Goal: Entertainment & Leisure: Consume media (video, audio)

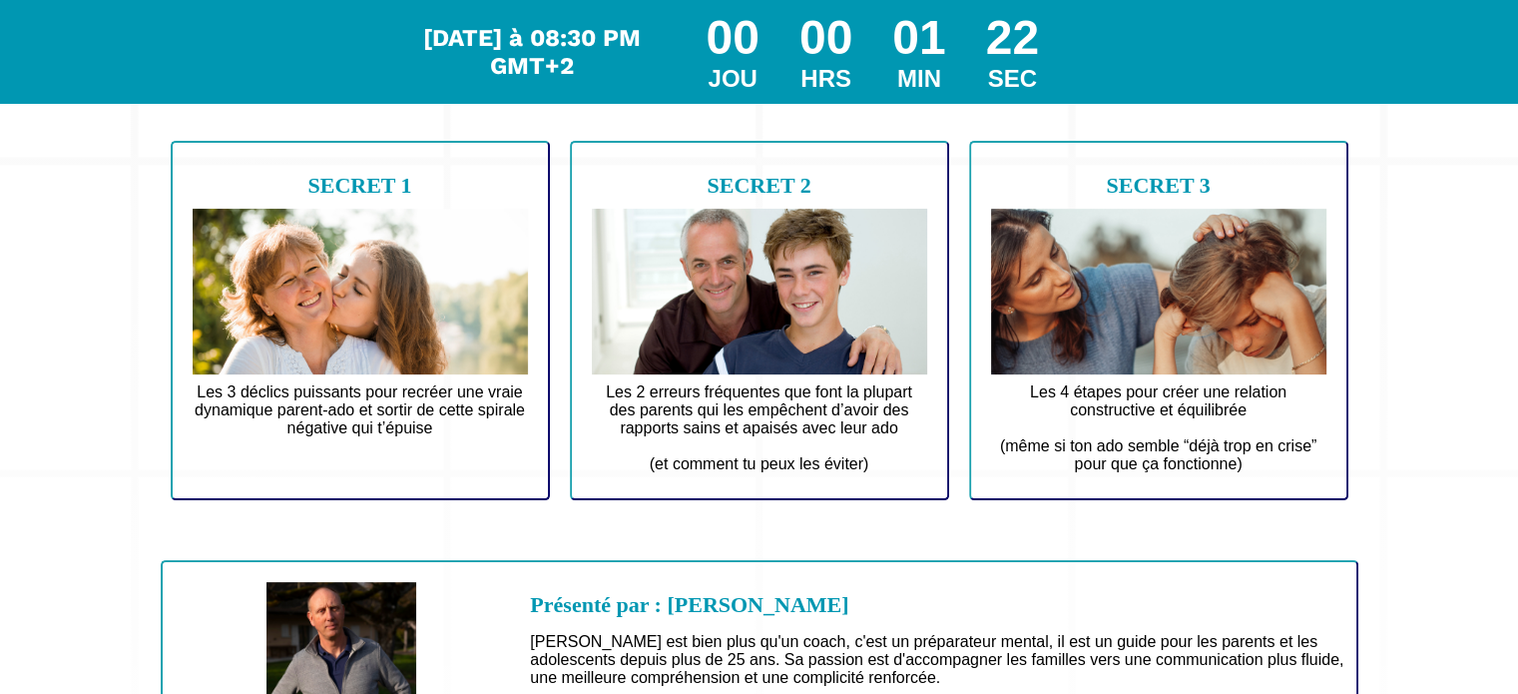
scroll to position [301, 0]
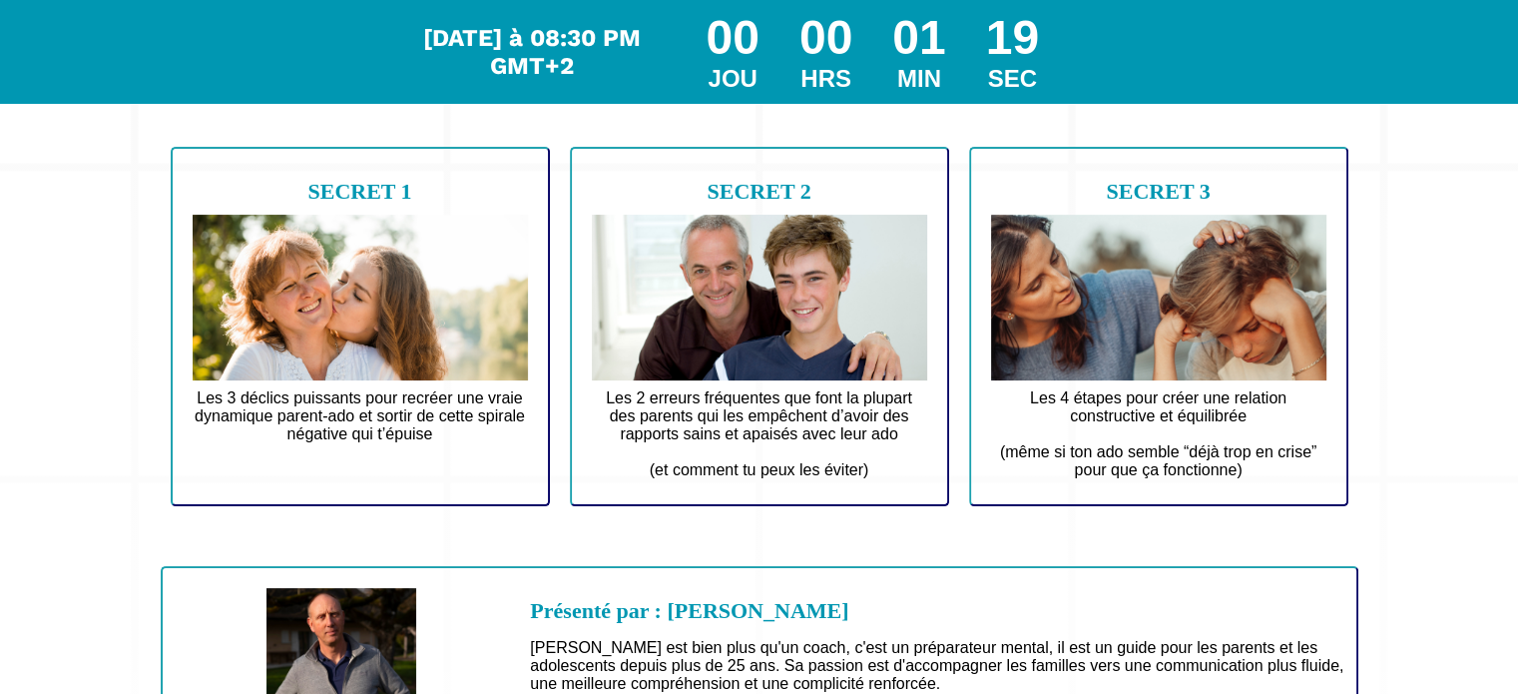
click at [768, 187] on b "SECRET 2" at bounding box center [759, 191] width 104 height 25
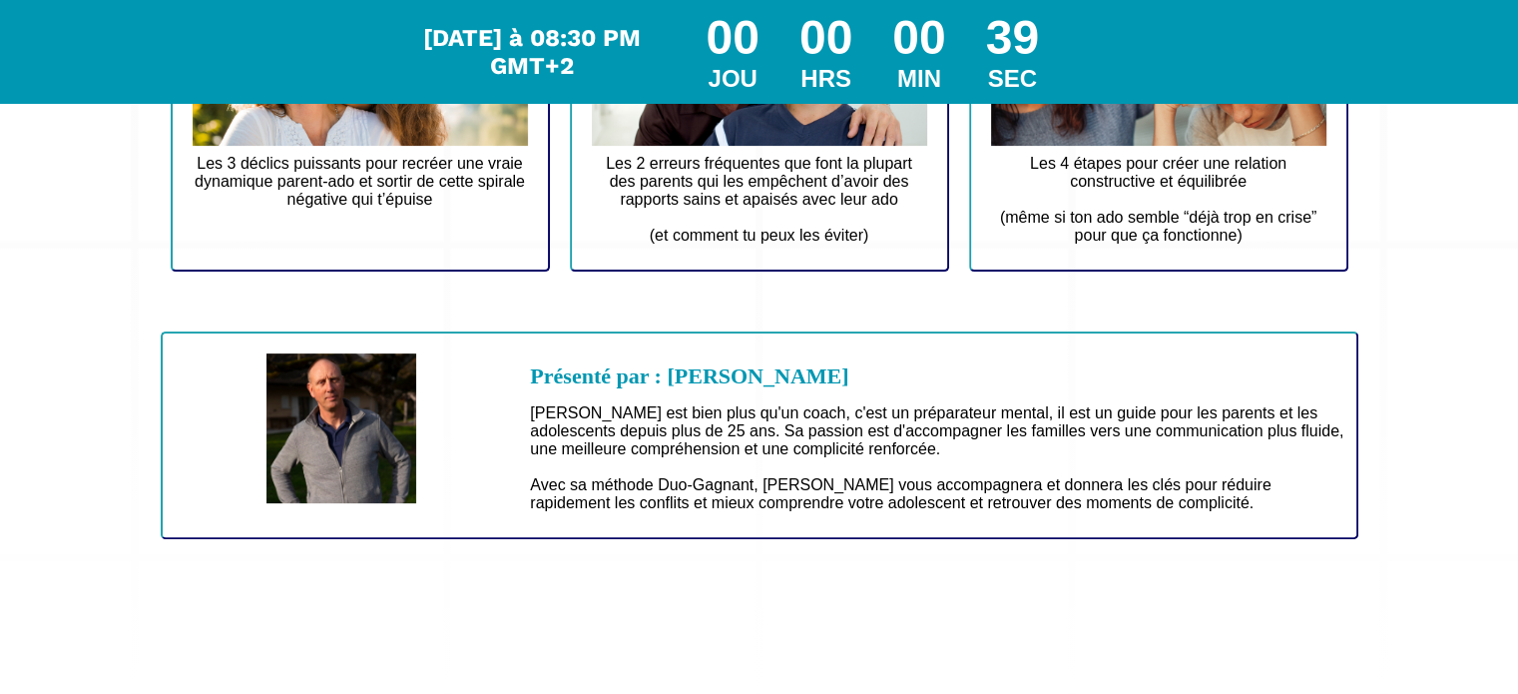
scroll to position [0, 0]
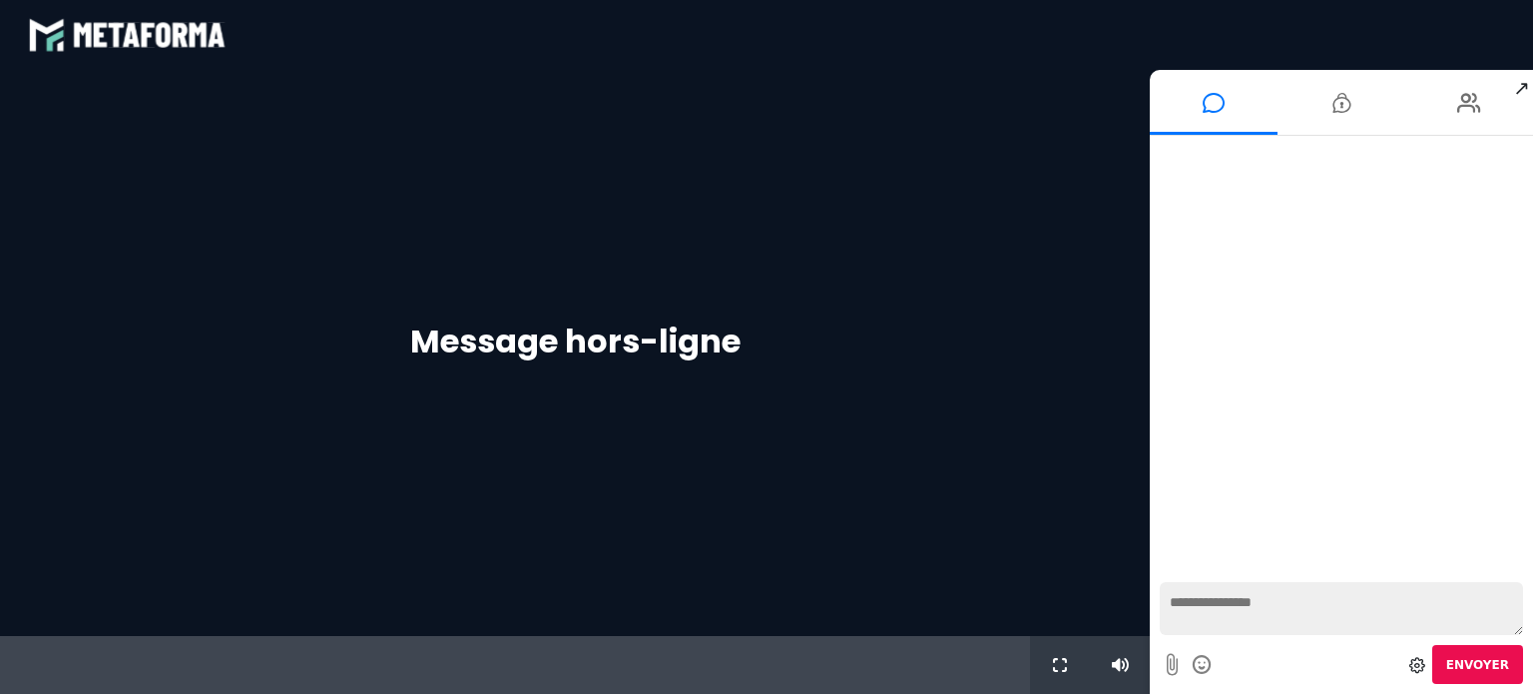
scroll to position [1733, 0]
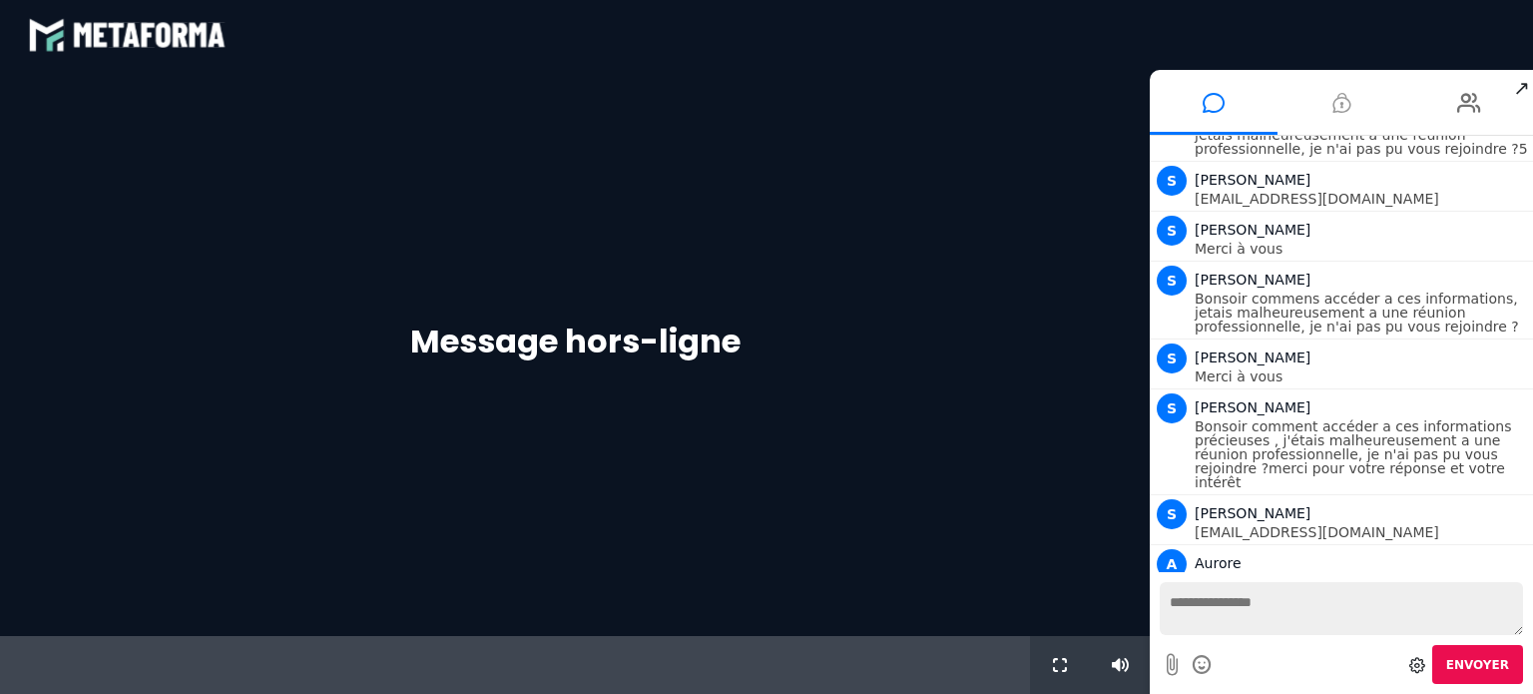
click at [1346, 102] on icon at bounding box center [1341, 103] width 18 height 50
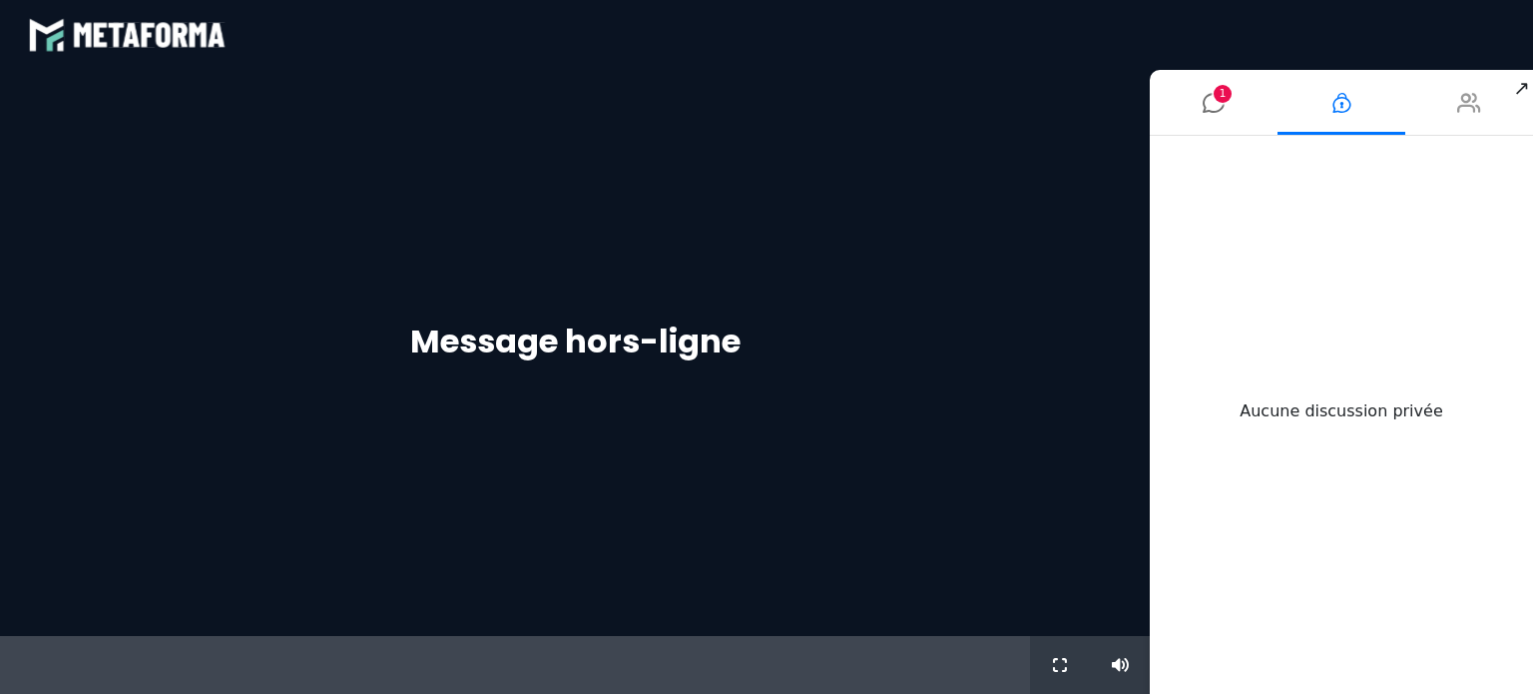
click at [1457, 107] on icon at bounding box center [1469, 103] width 24 height 50
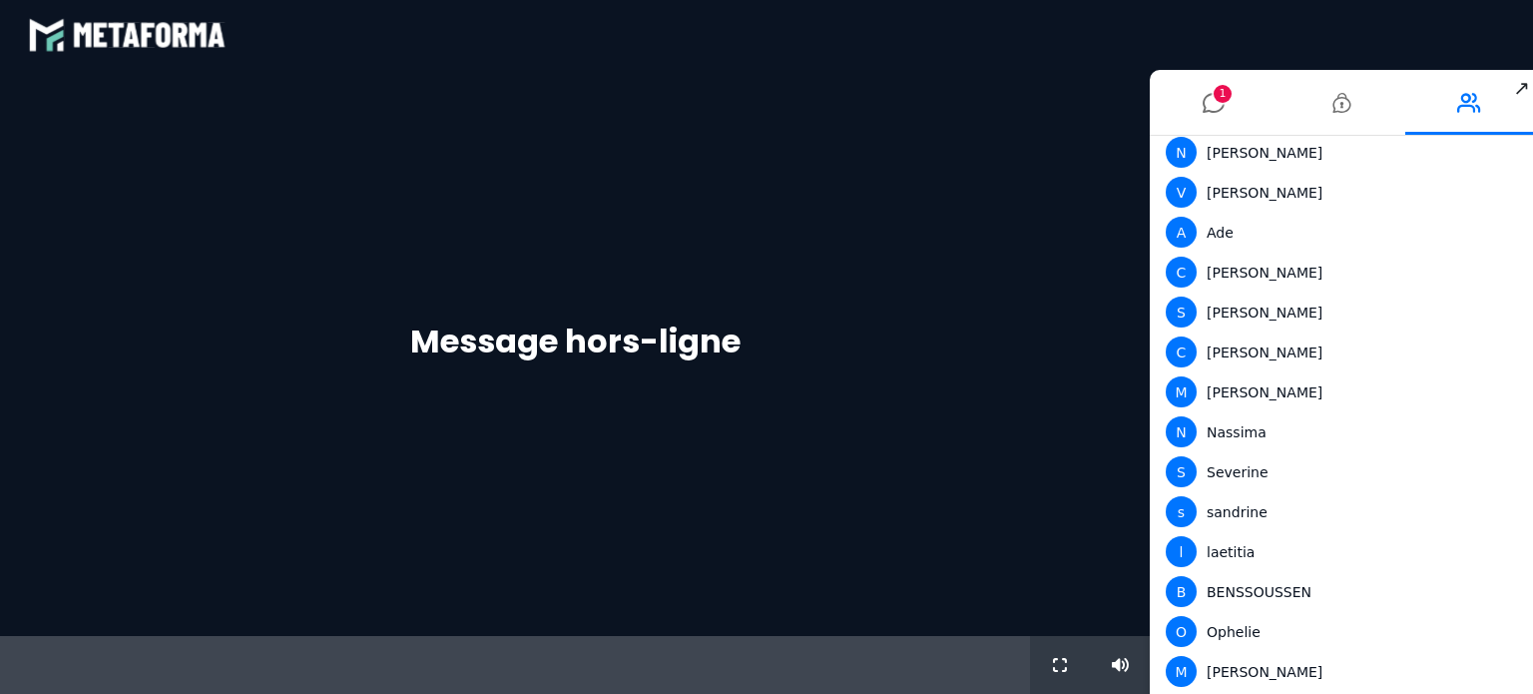
scroll to position [836, 0]
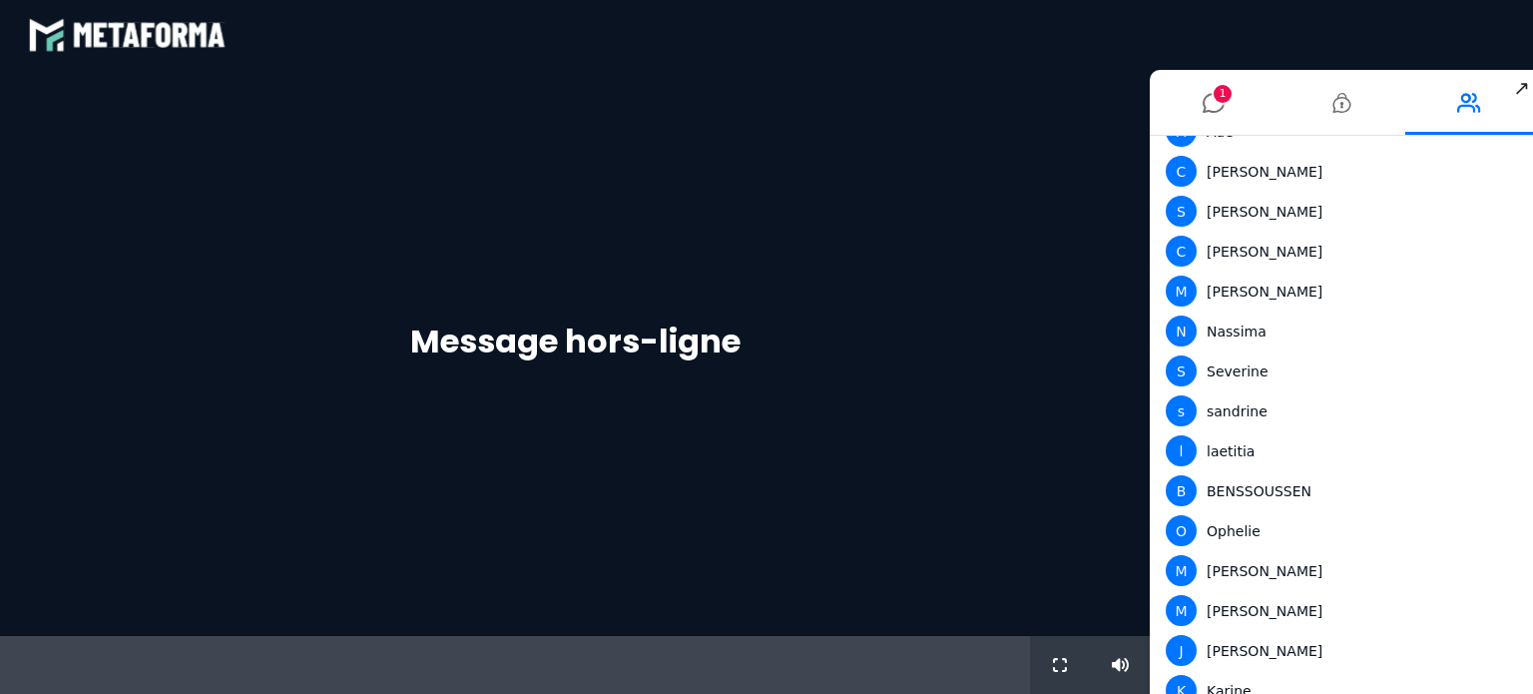
click at [963, 444] on div "Message hors-ligne" at bounding box center [575, 353] width 1150 height 566
click at [1224, 100] on span "9+" at bounding box center [1223, 94] width 18 height 18
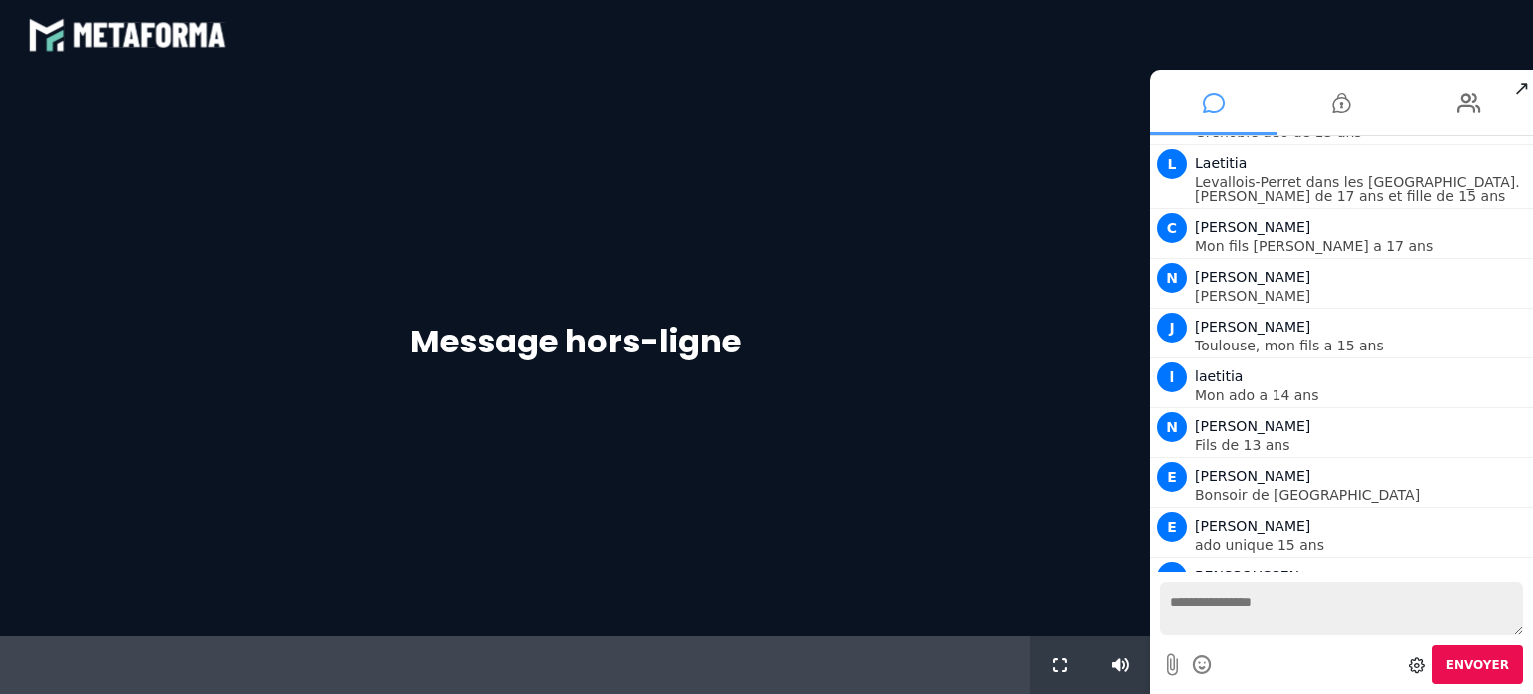
scroll to position [3414, 0]
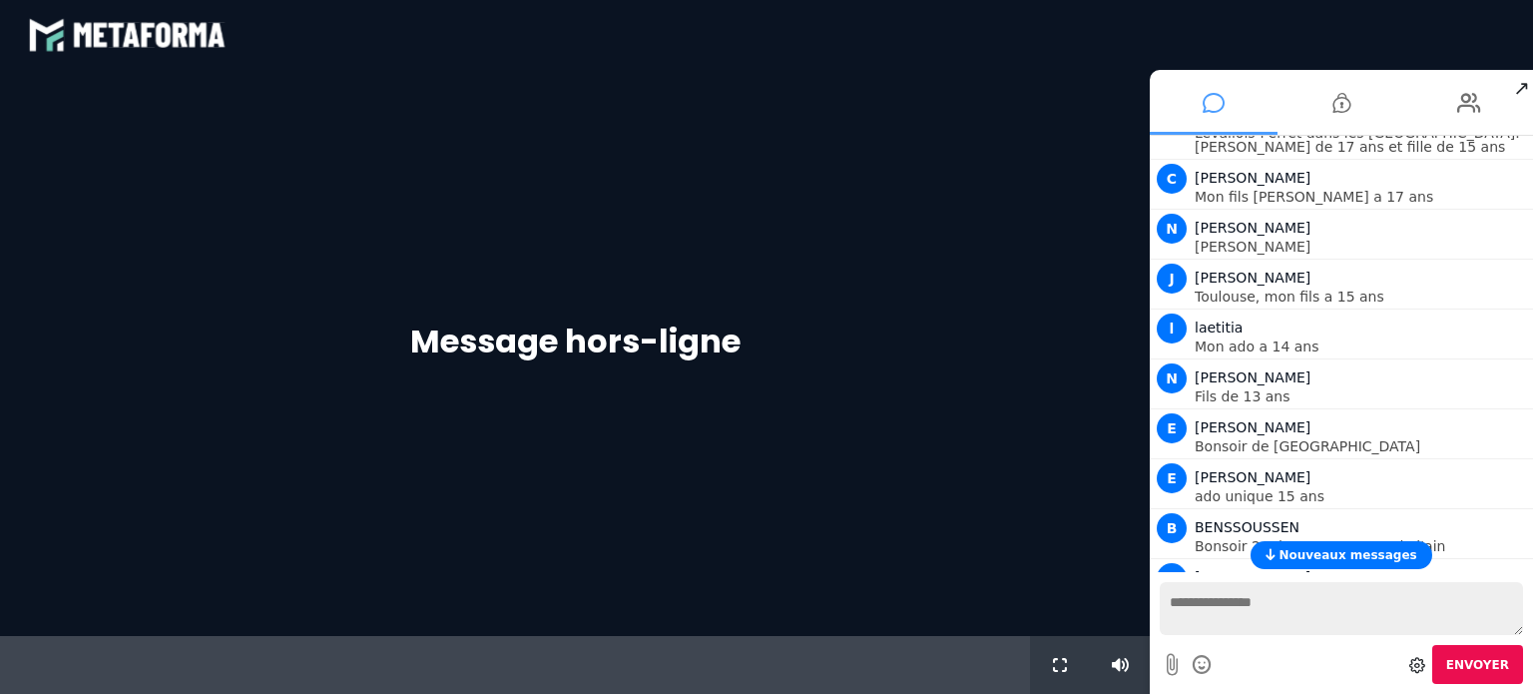
click at [1275, 550] on icon at bounding box center [1270, 554] width 9 height 12
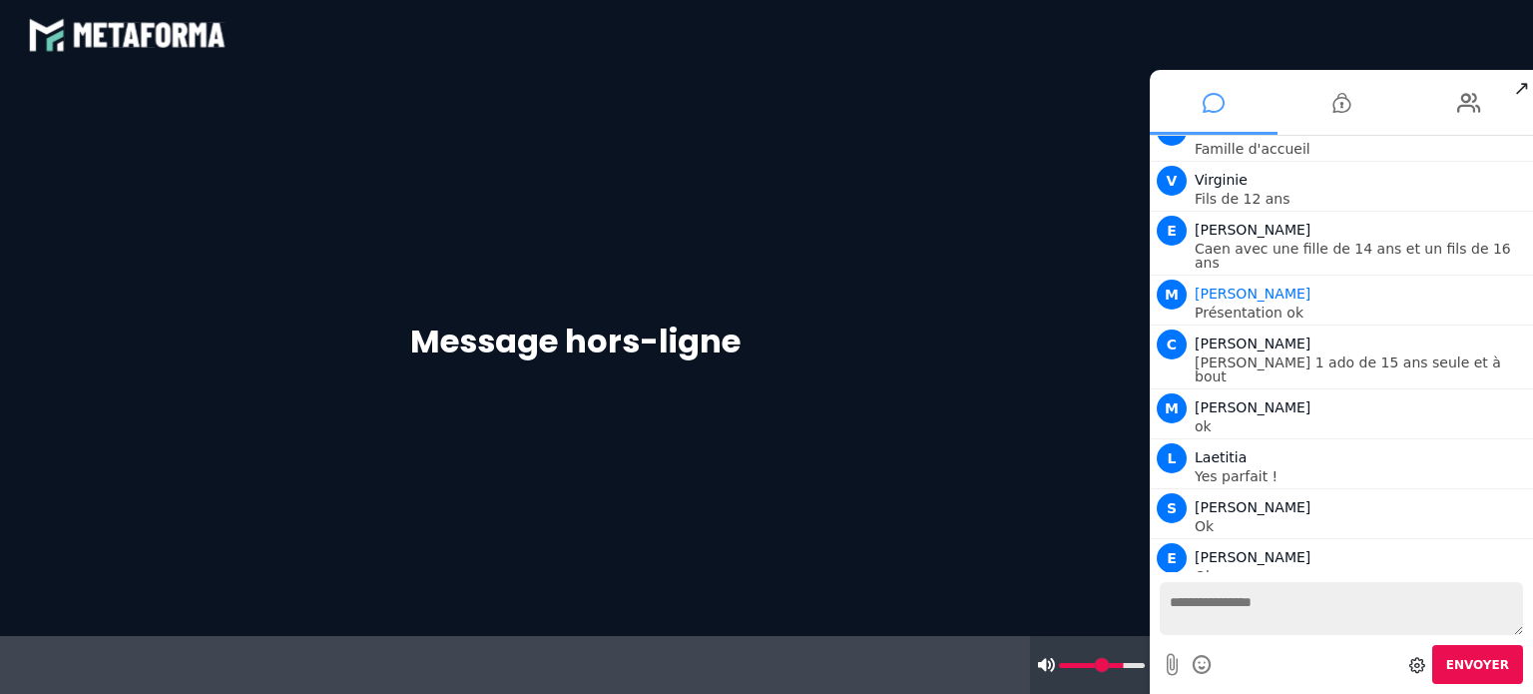
scroll to position [4010, 0]
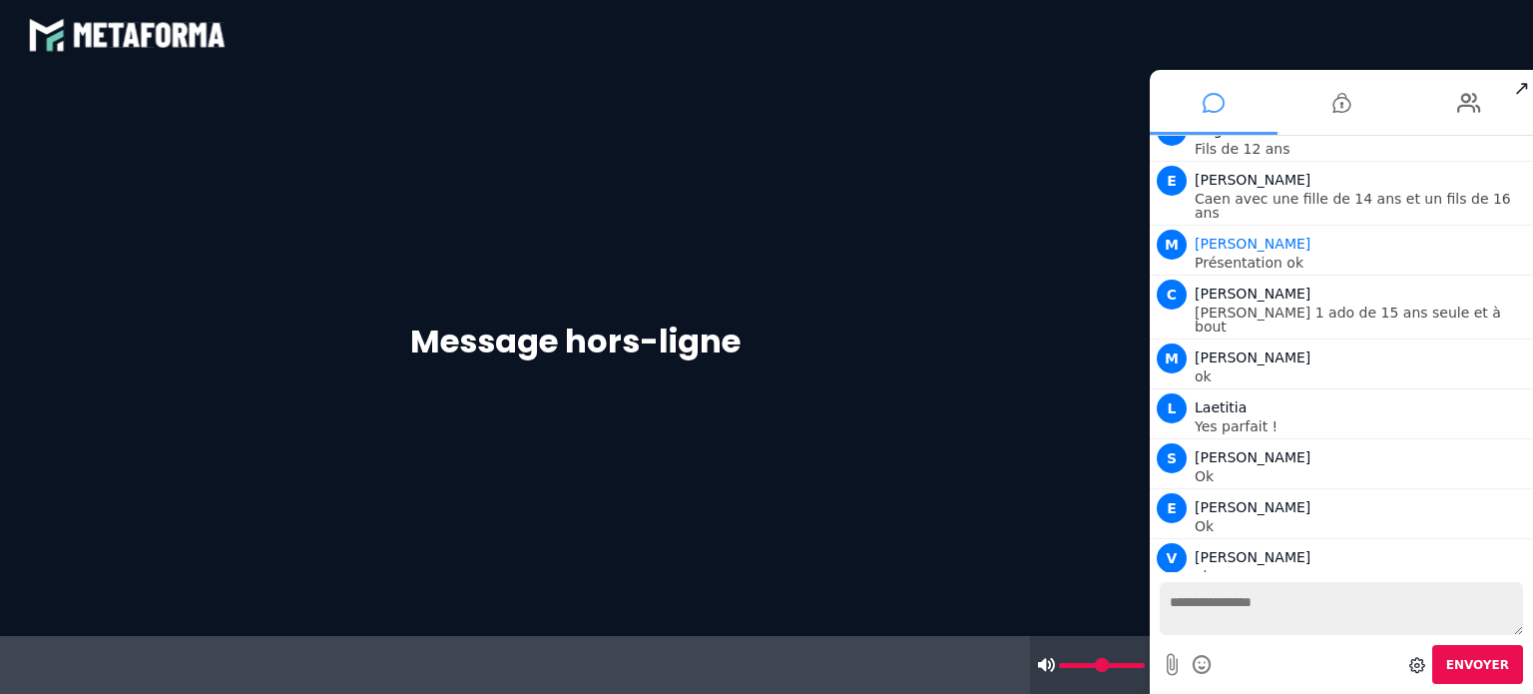
type input "***"
click at [1139, 663] on input "range" at bounding box center [1102, 665] width 86 height 5
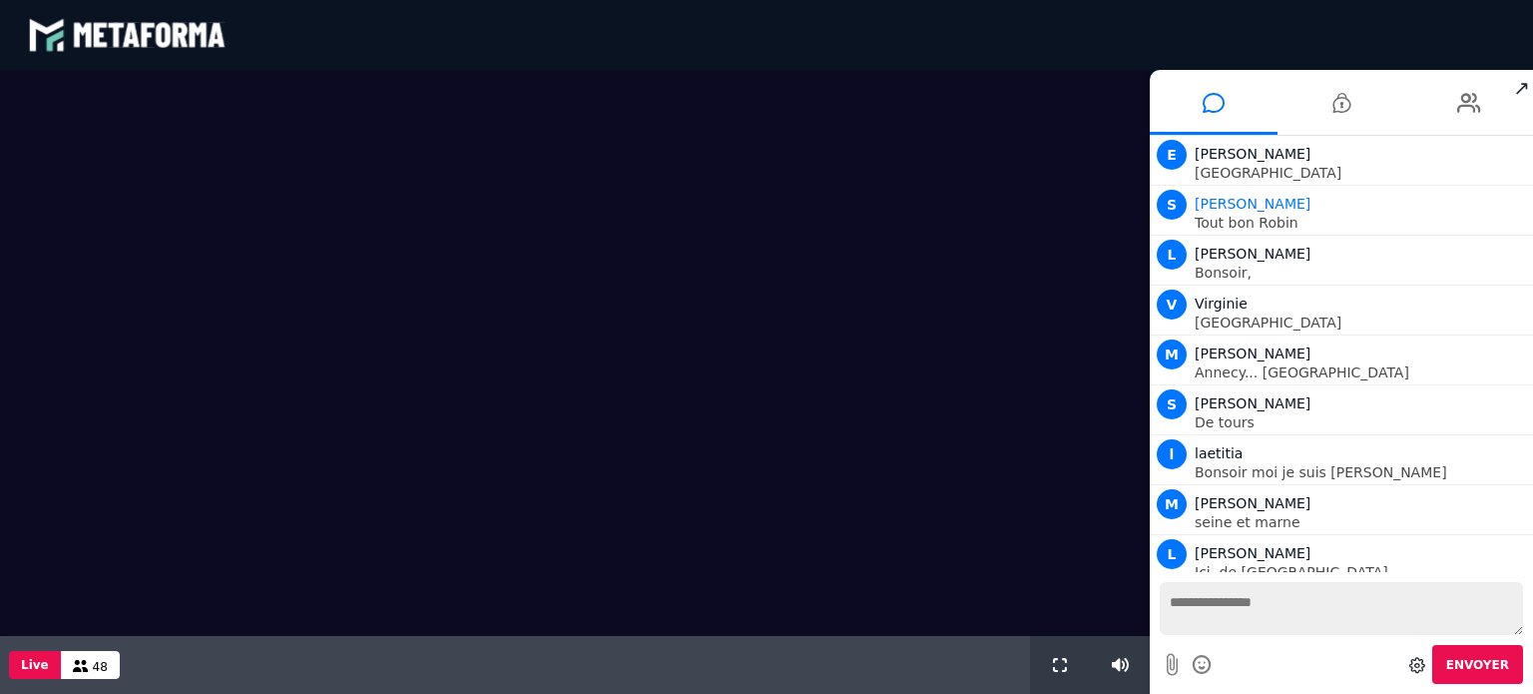
scroll to position [1593, 0]
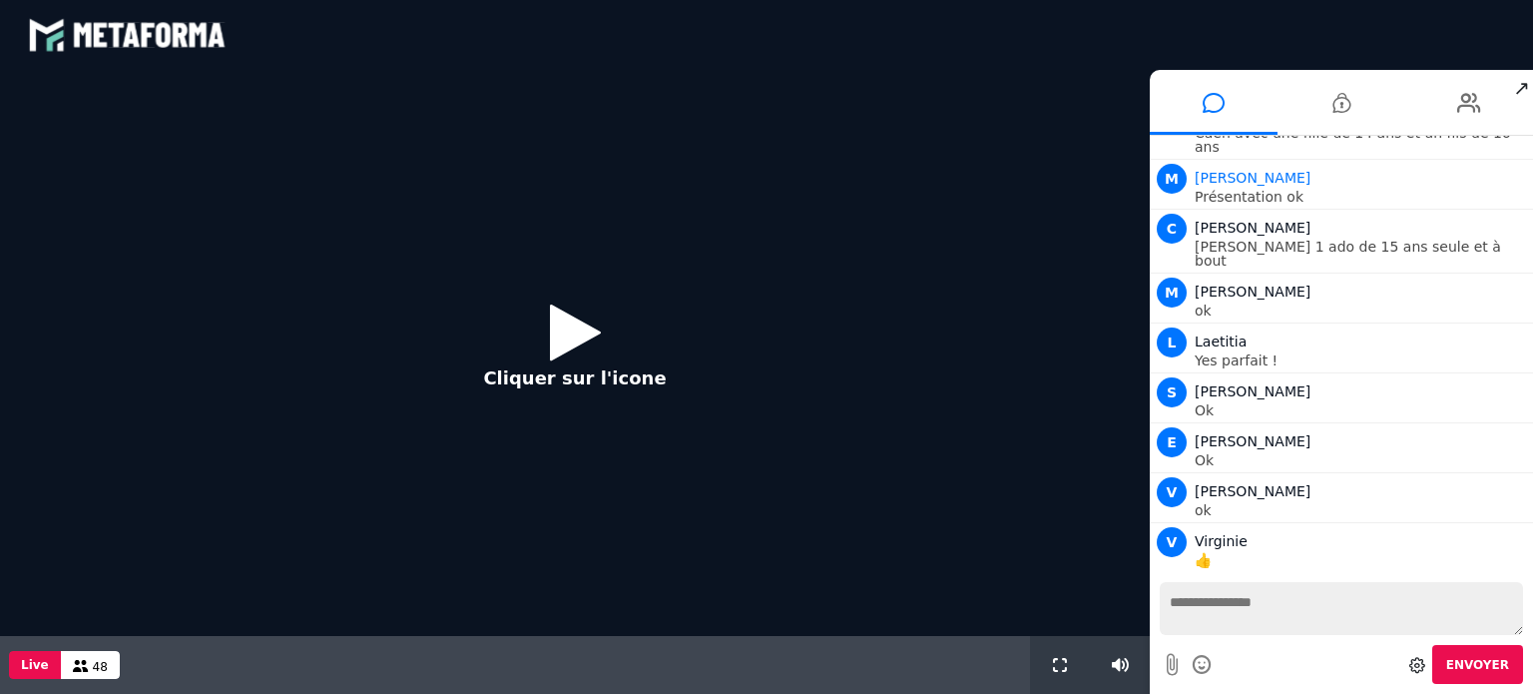
click at [571, 330] on icon at bounding box center [575, 331] width 51 height 65
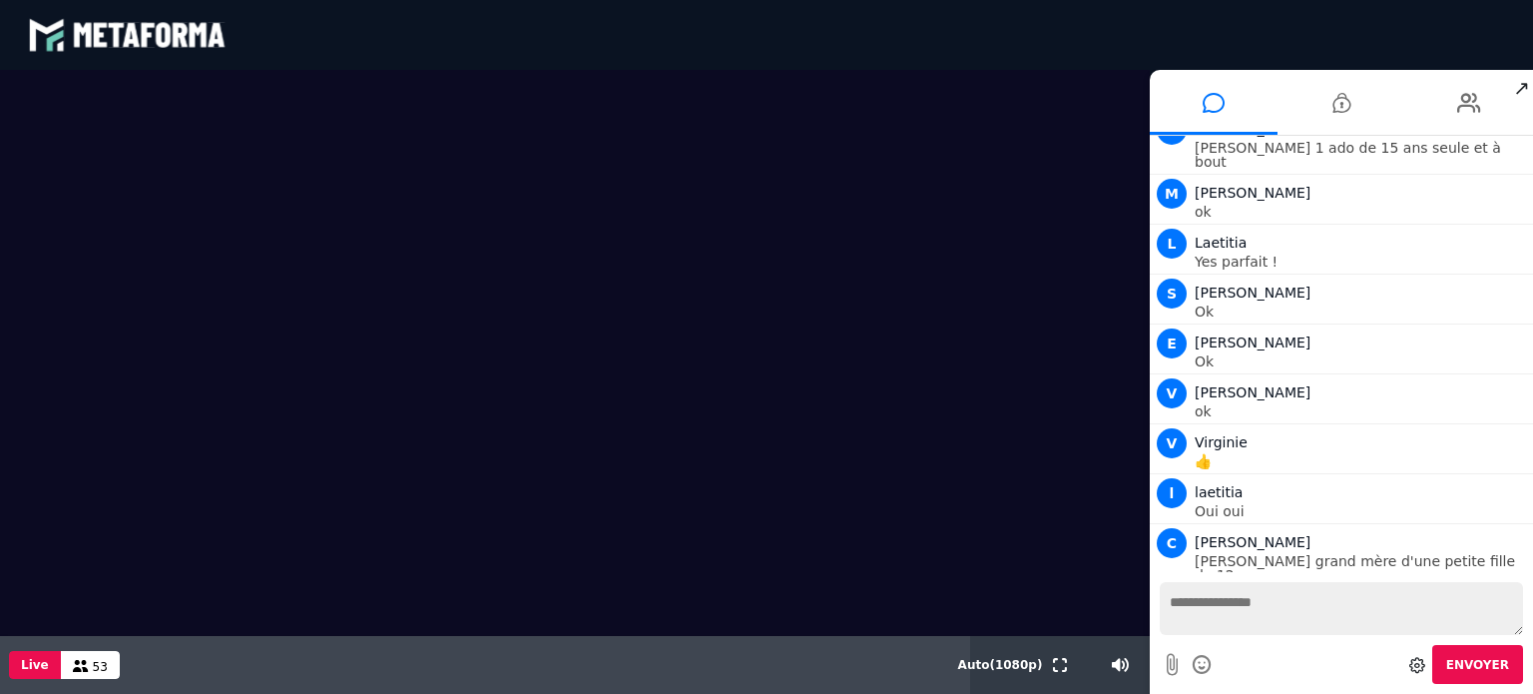
scroll to position [1741, 0]
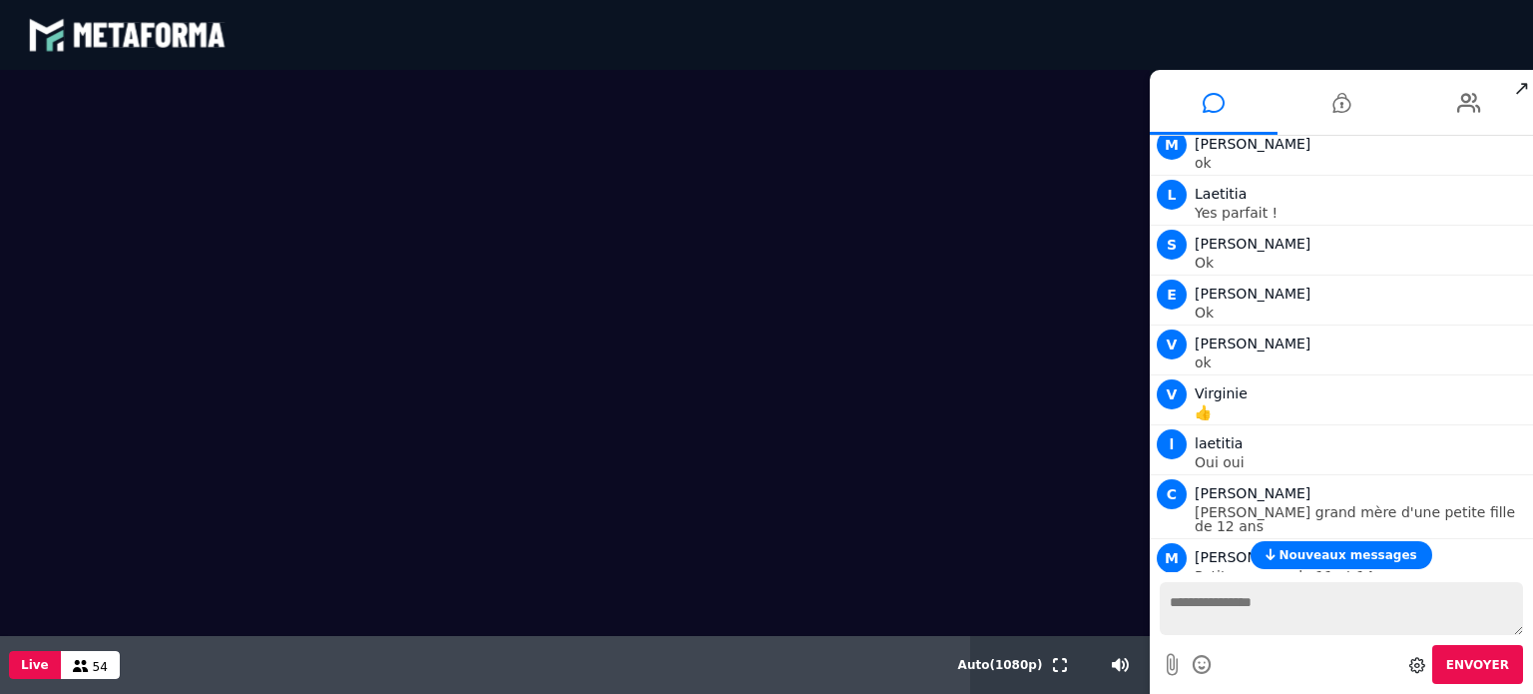
click at [1314, 550] on span "Nouveaux messages" at bounding box center [1348, 555] width 138 height 14
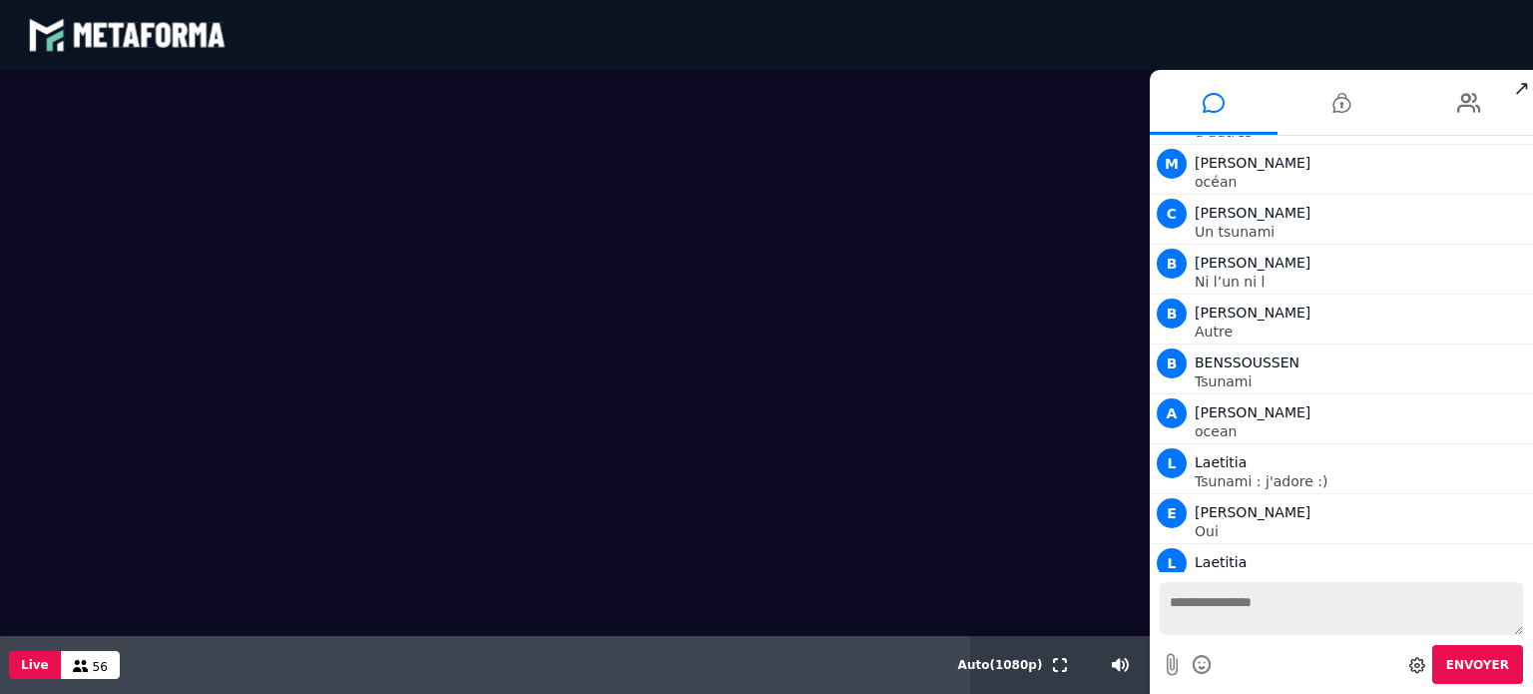
scroll to position [3274, 0]
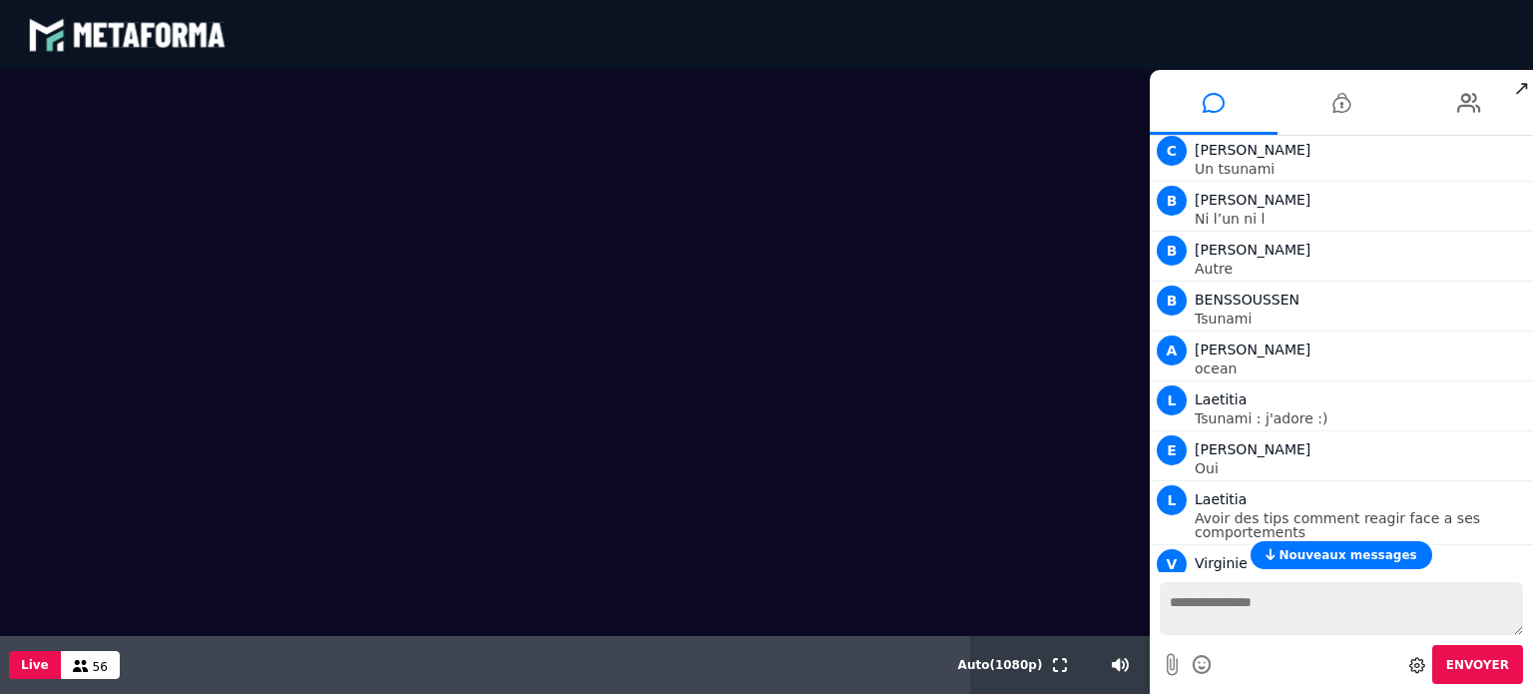
click at [1307, 551] on span "Nouveaux messages" at bounding box center [1348, 555] width 138 height 14
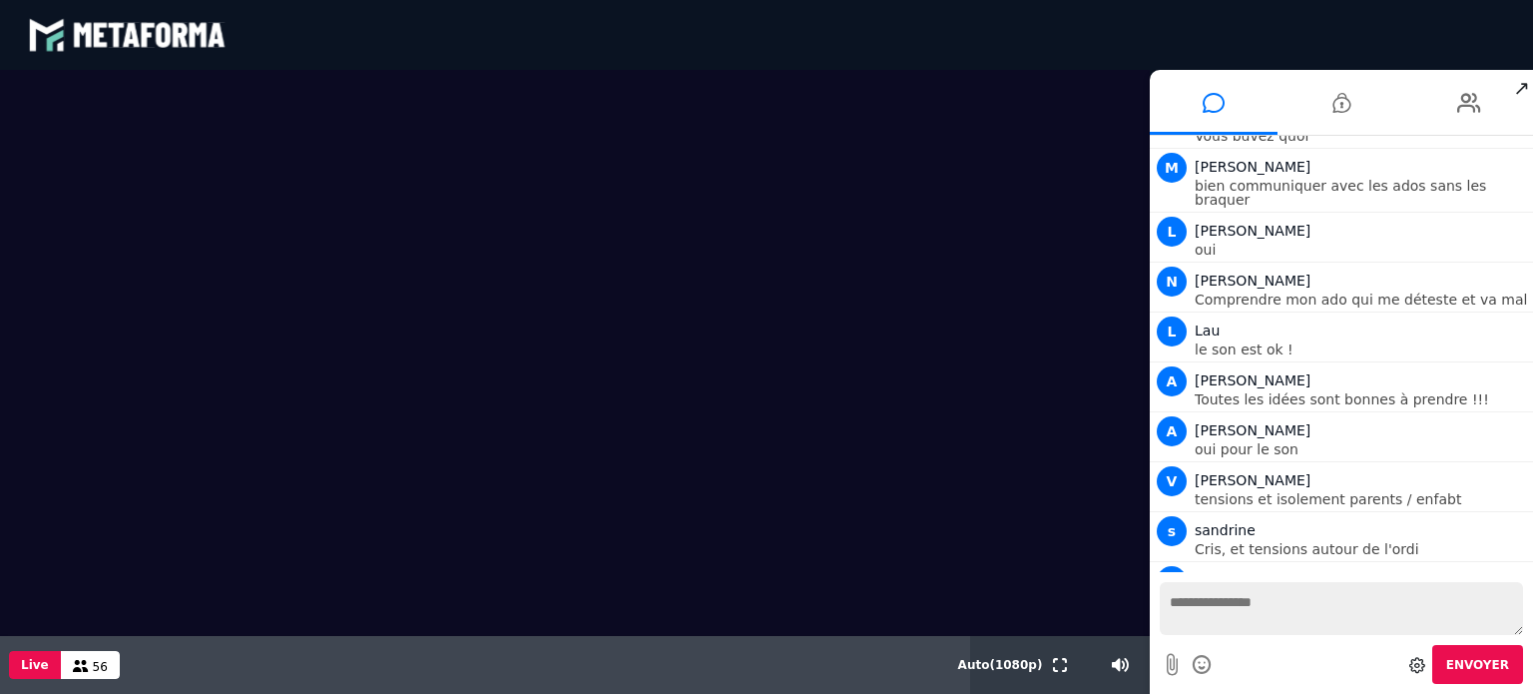
scroll to position [4352, 0]
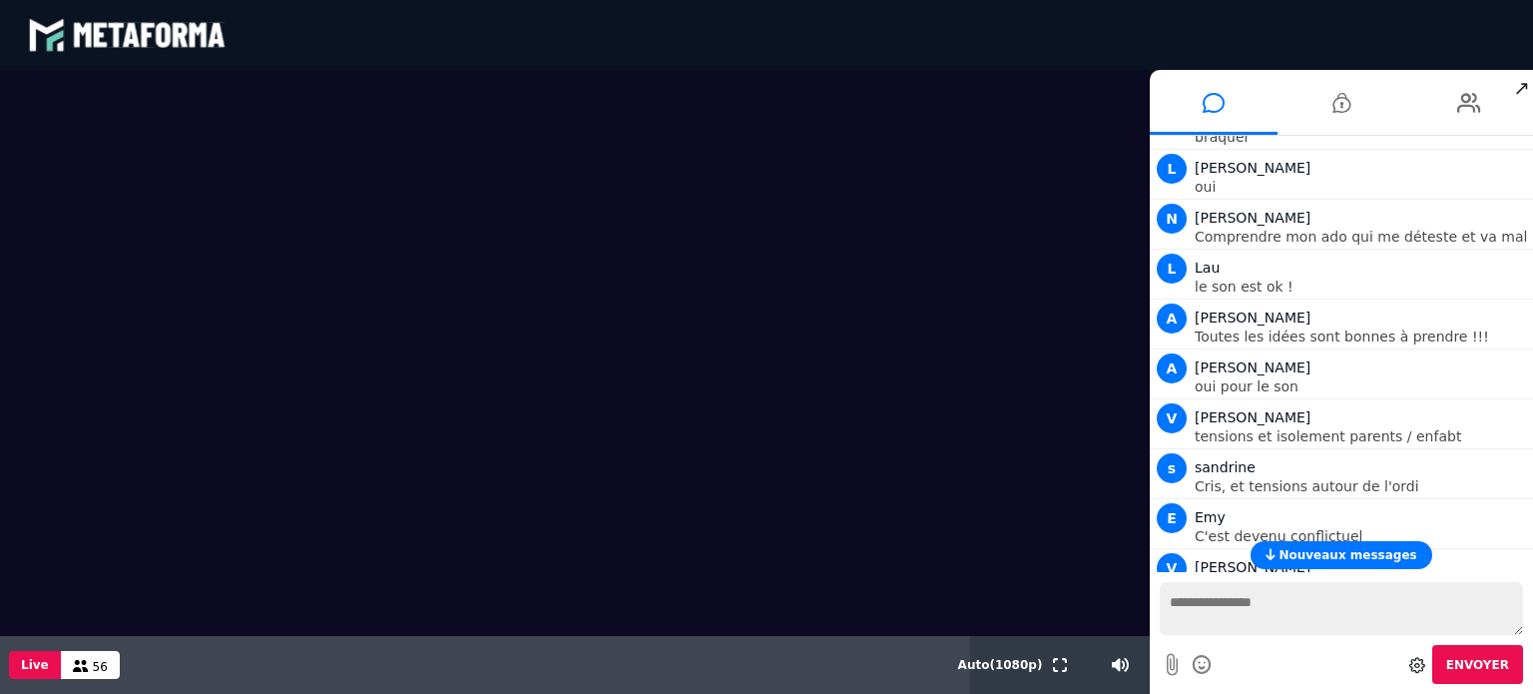
click at [1298, 558] on span "Nouveaux messages" at bounding box center [1348, 555] width 138 height 14
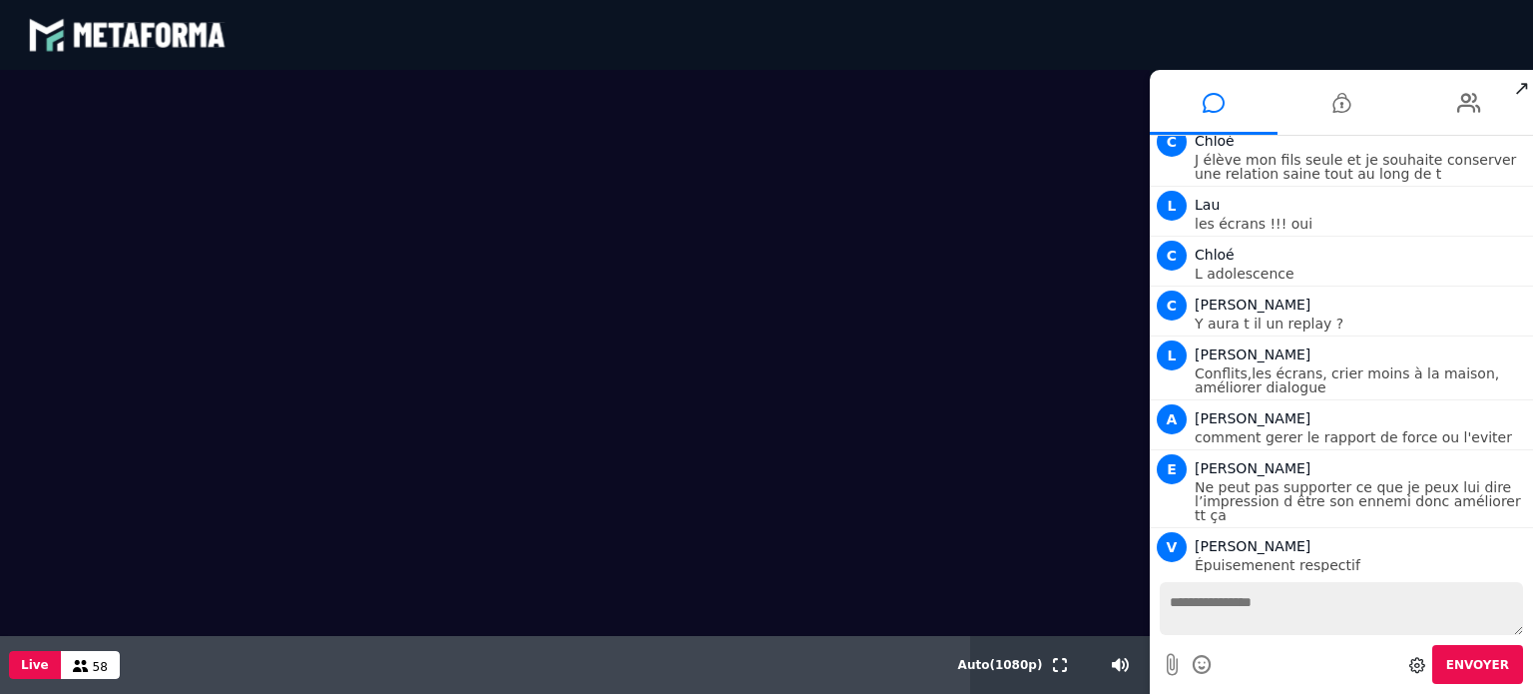
scroll to position [4891, 0]
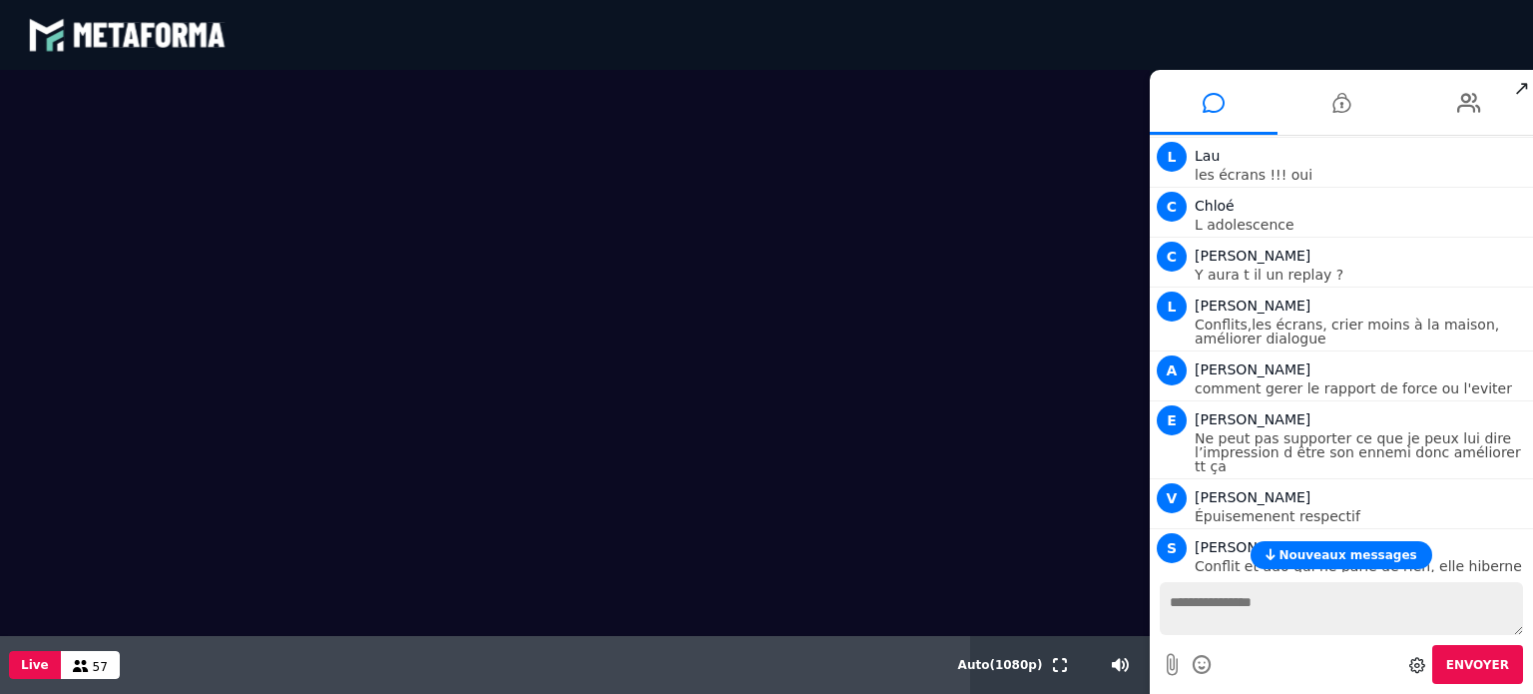
click at [1298, 558] on span "Nouveaux messages" at bounding box center [1348, 555] width 138 height 14
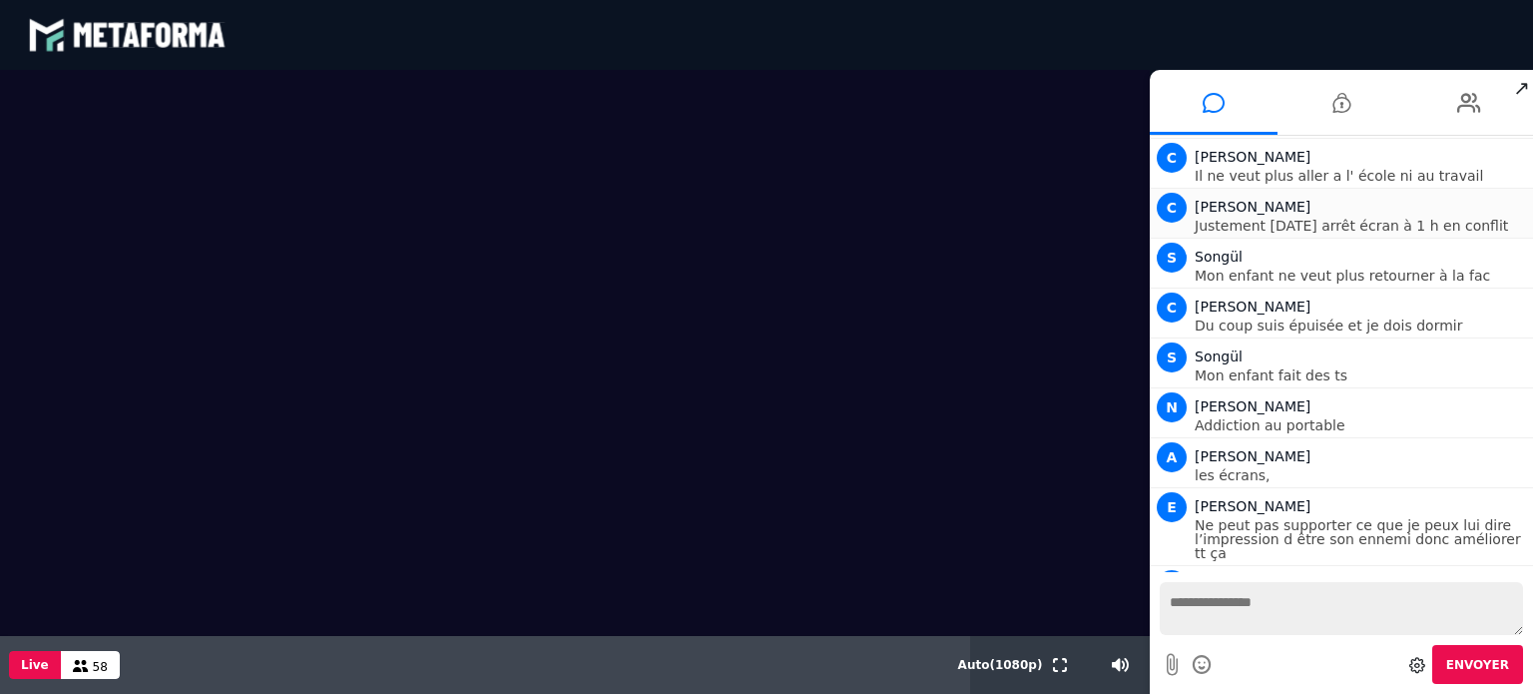
scroll to position [5486, 0]
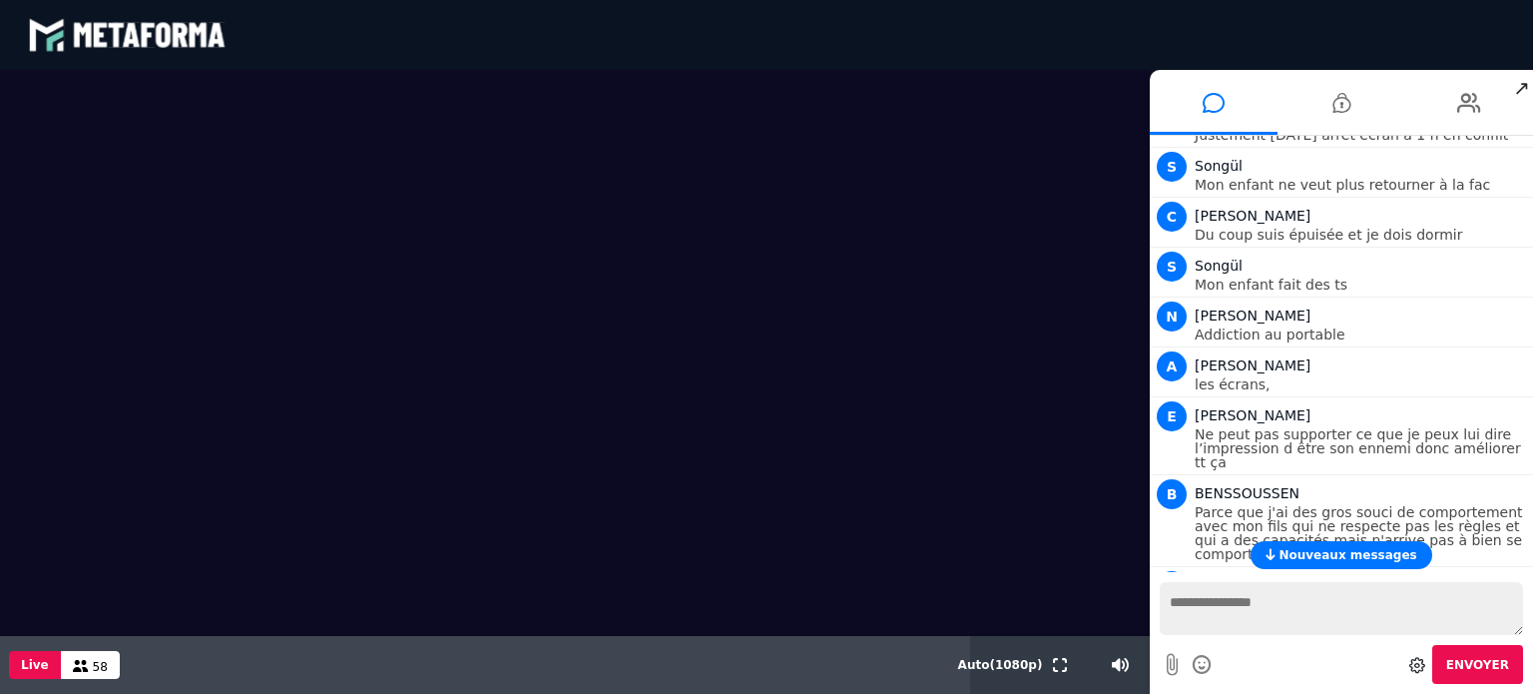
click at [1361, 559] on span "Nouveaux messages" at bounding box center [1348, 555] width 138 height 14
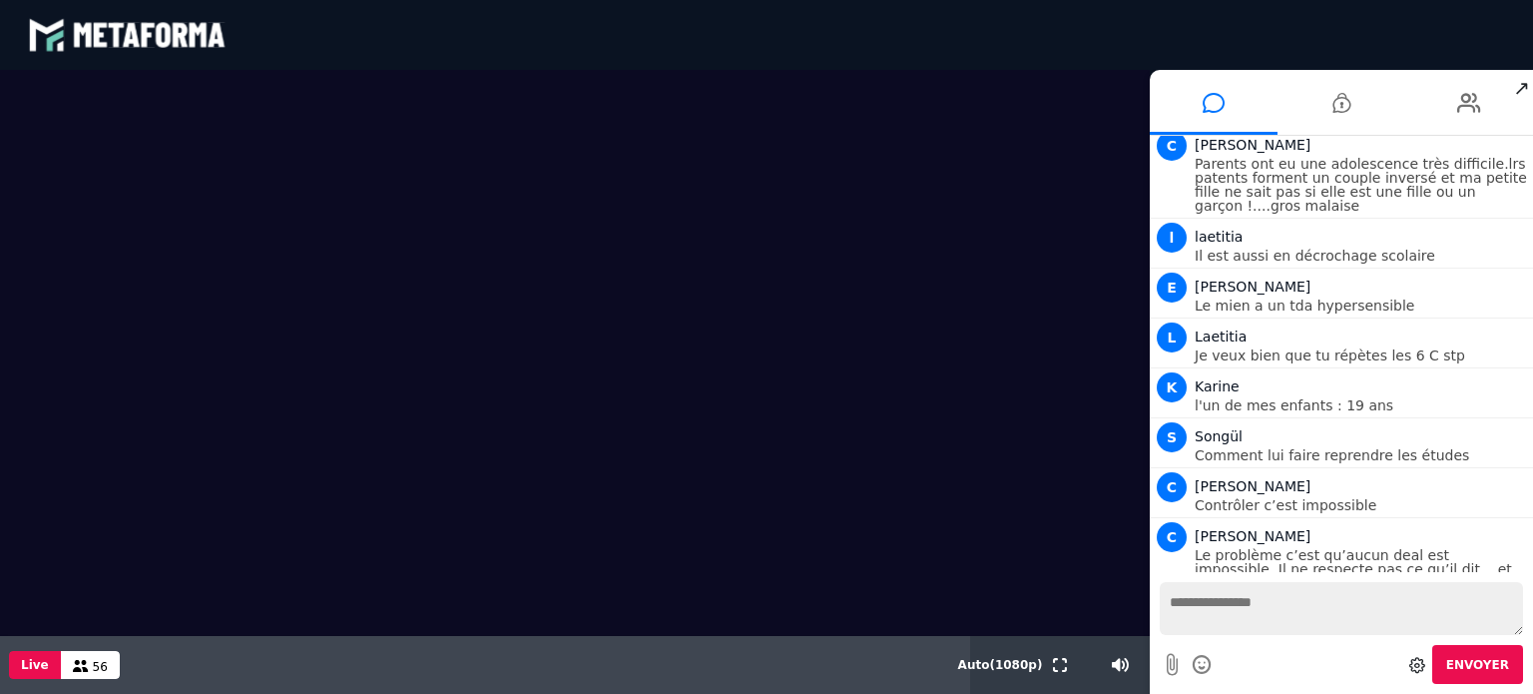
scroll to position [6025, 0]
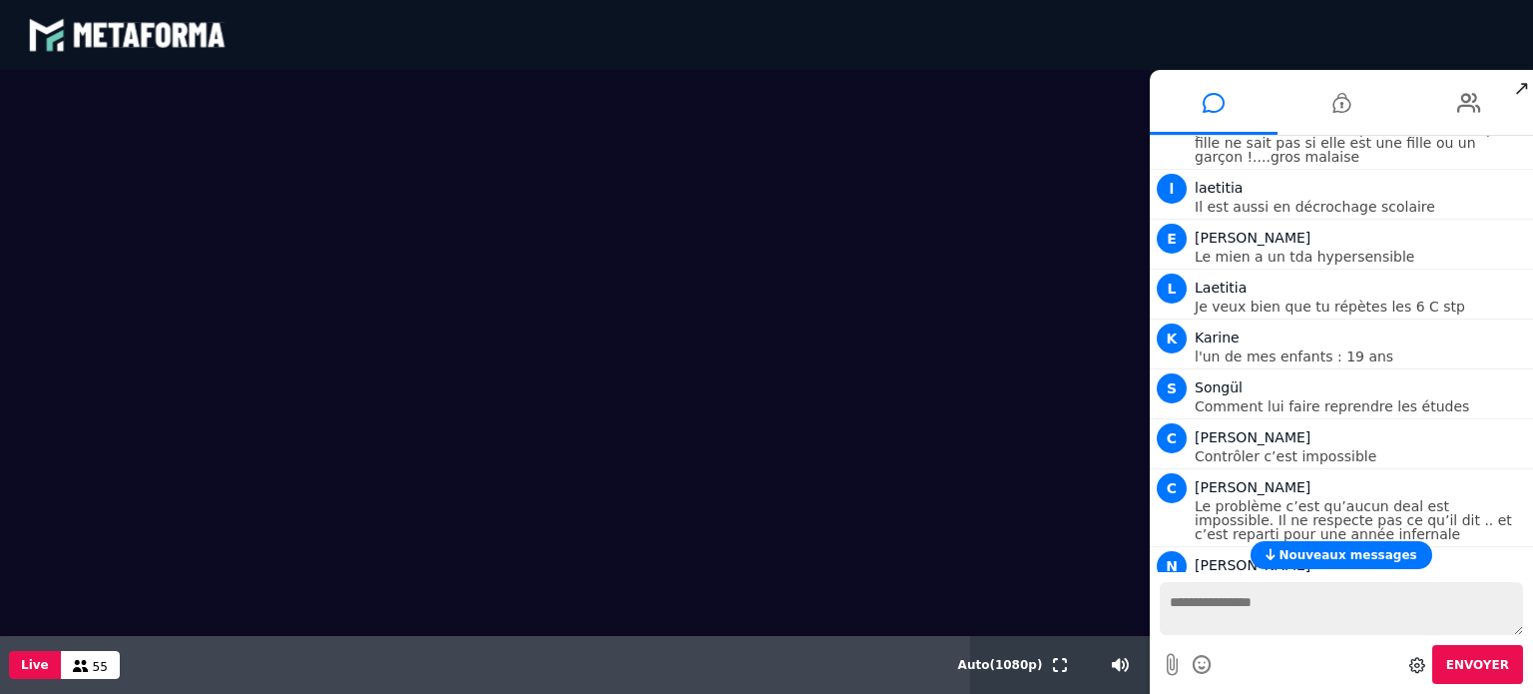
click at [1361, 559] on span "Nouveaux messages" at bounding box center [1348, 555] width 138 height 14
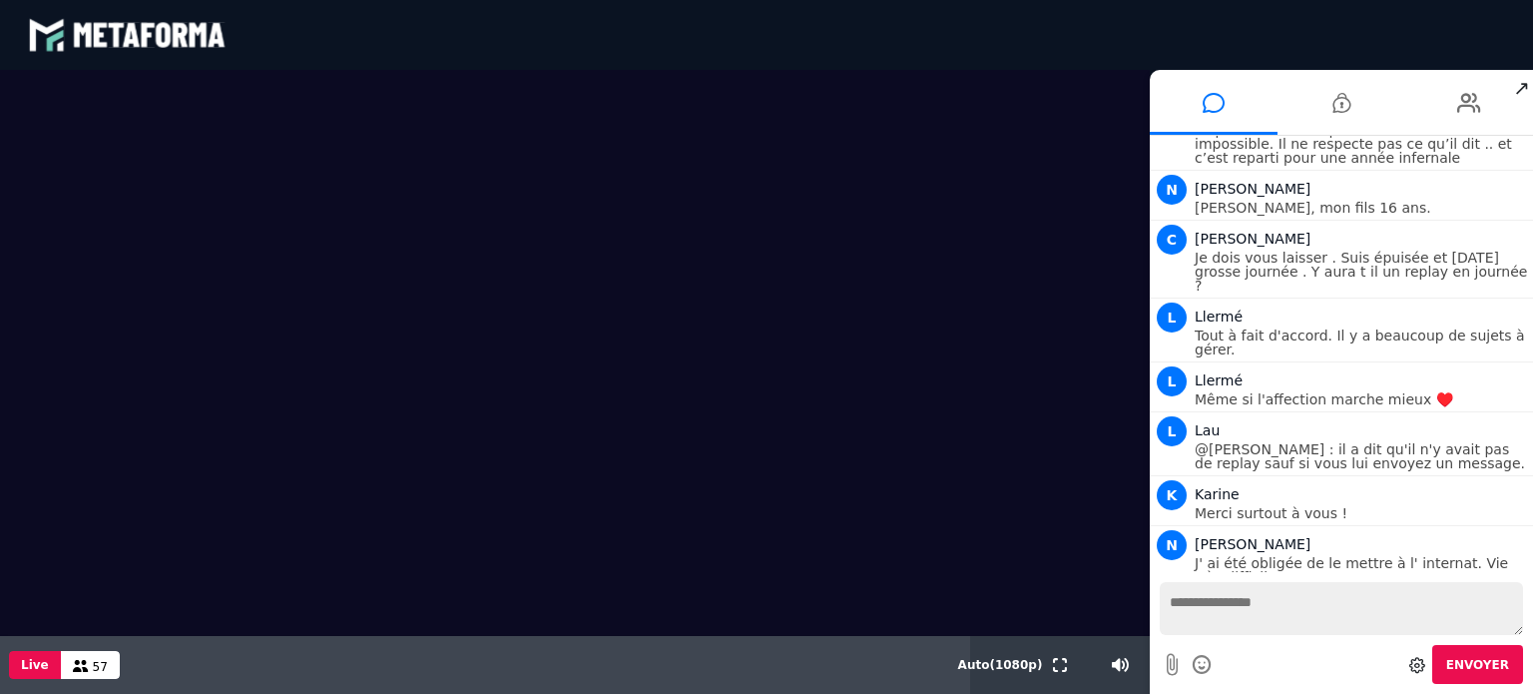
scroll to position [6451, 0]
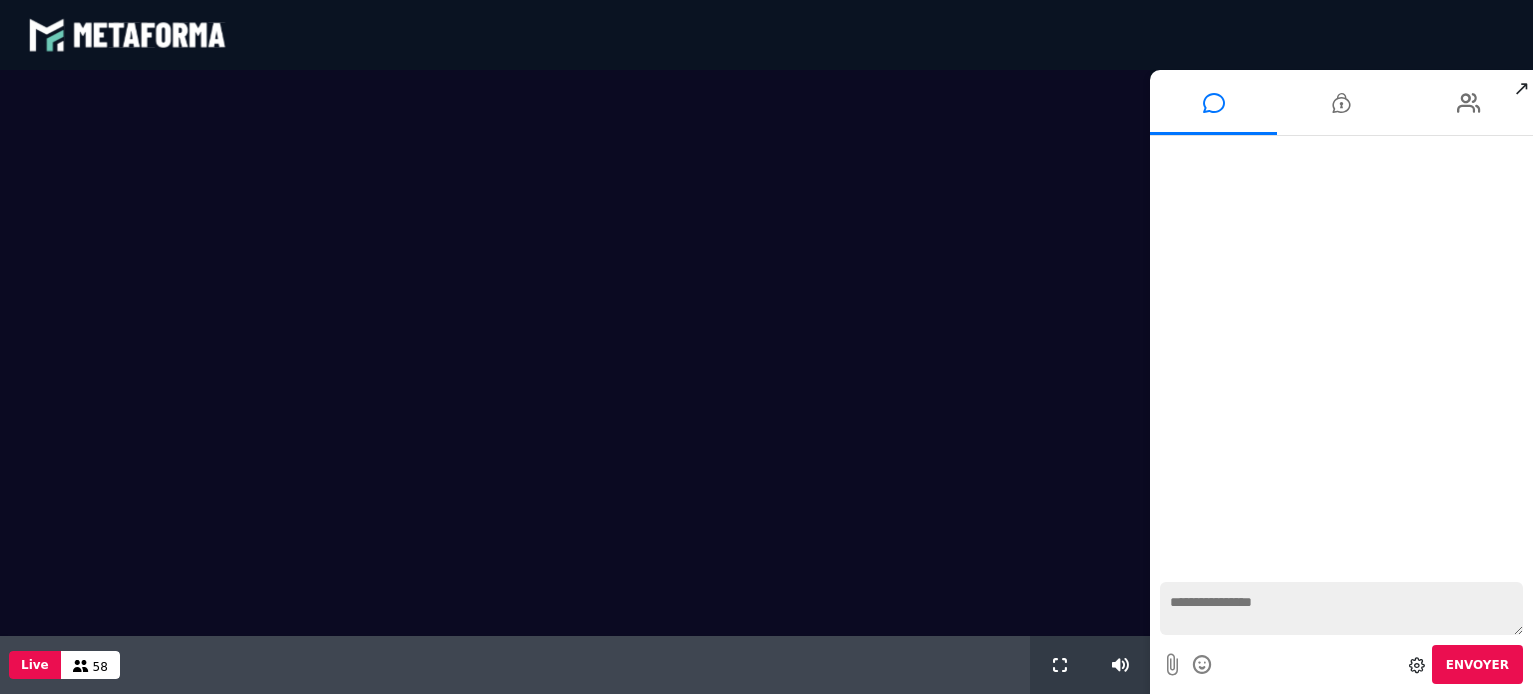
scroll to position [1761, 0]
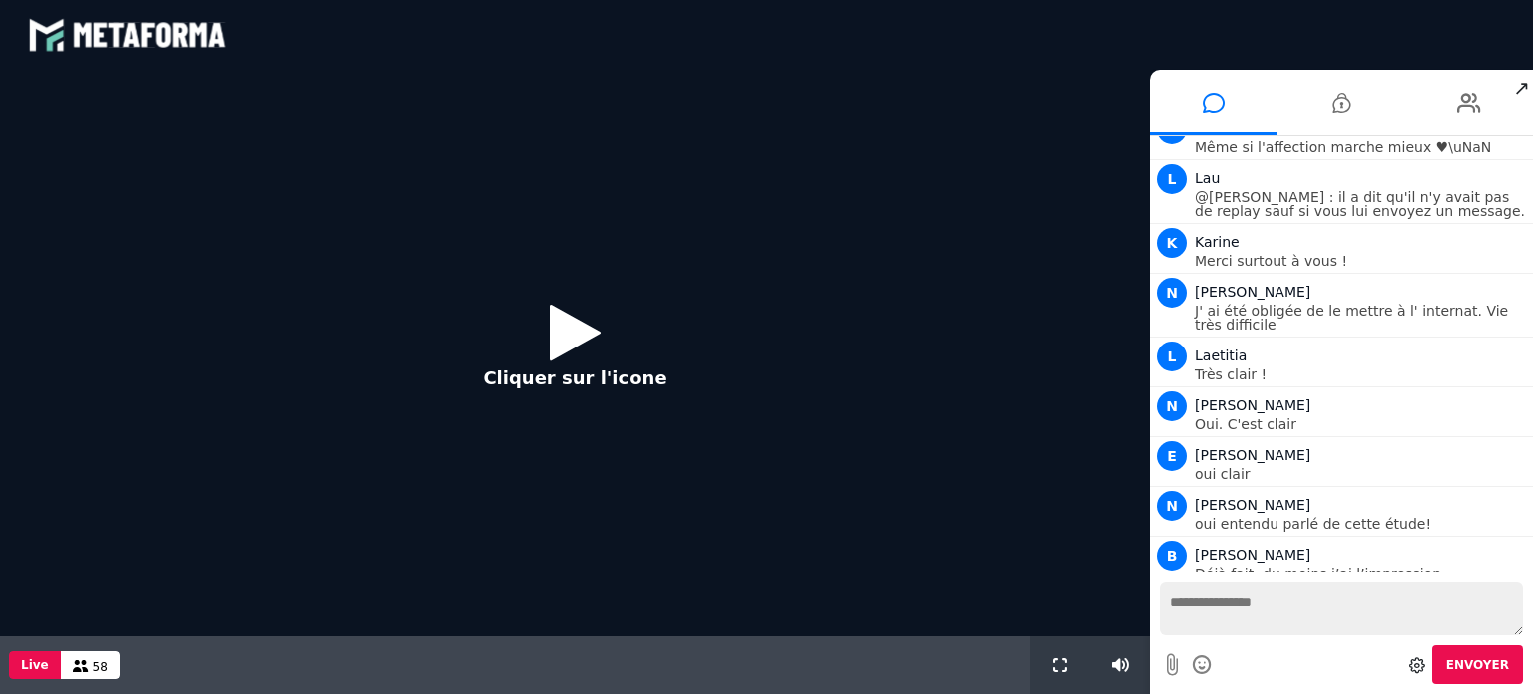
click at [556, 334] on icon at bounding box center [575, 331] width 51 height 65
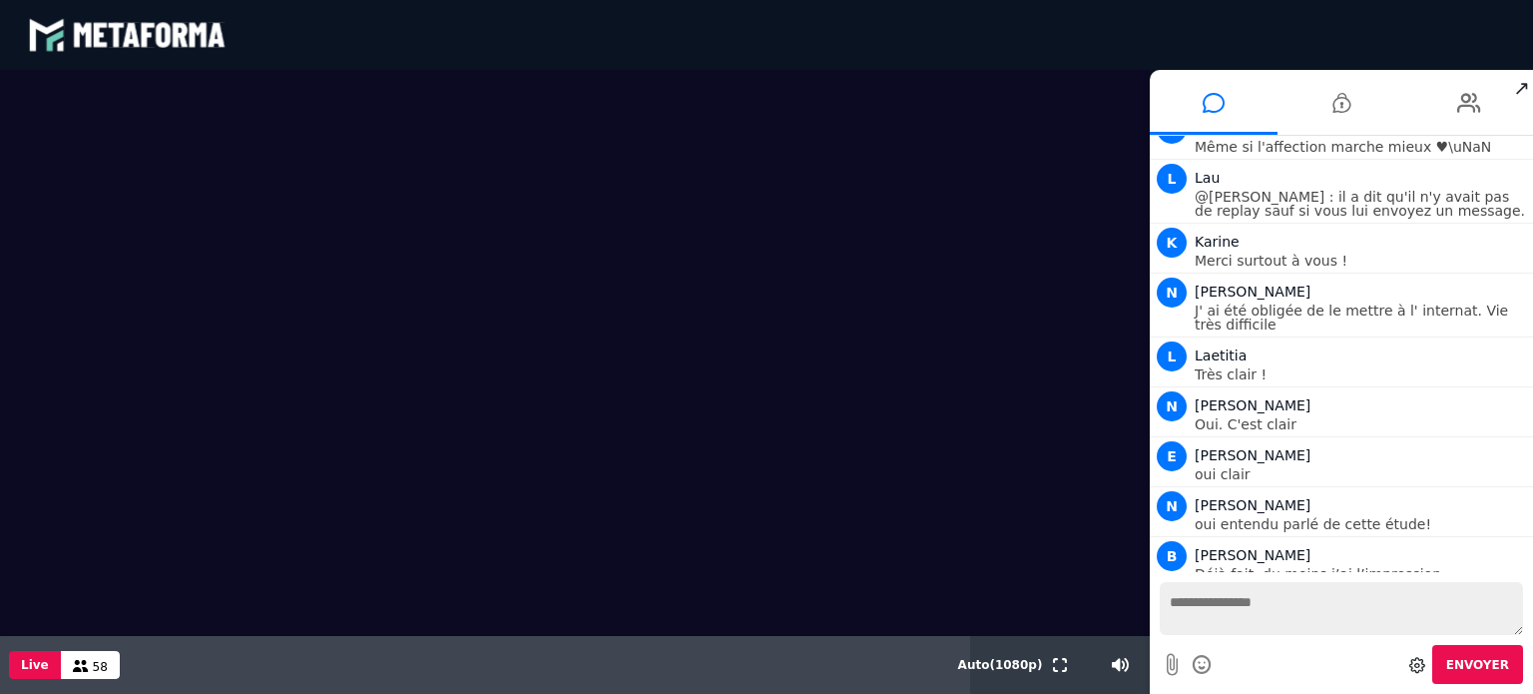
click at [556, 334] on video at bounding box center [575, 353] width 1150 height 566
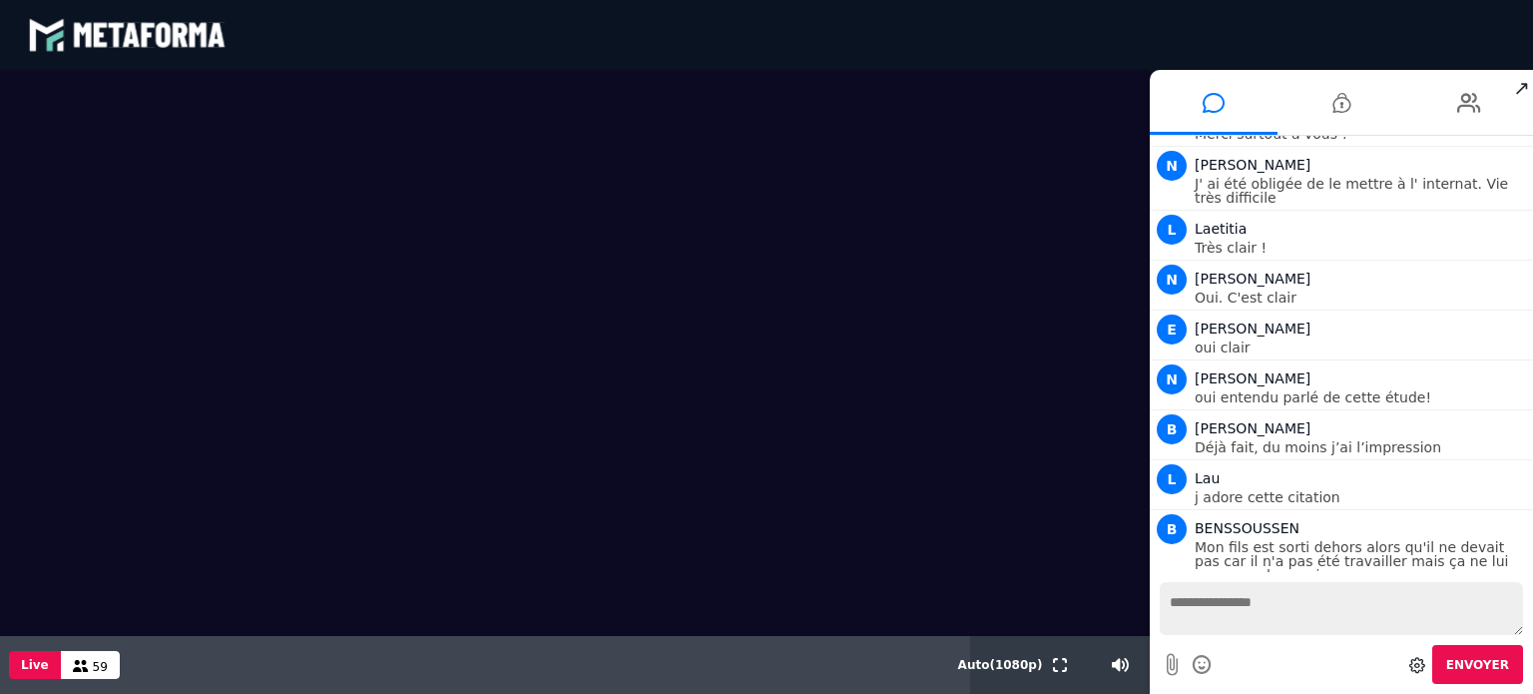
scroll to position [1936, 0]
